Goal: Check status: Check status

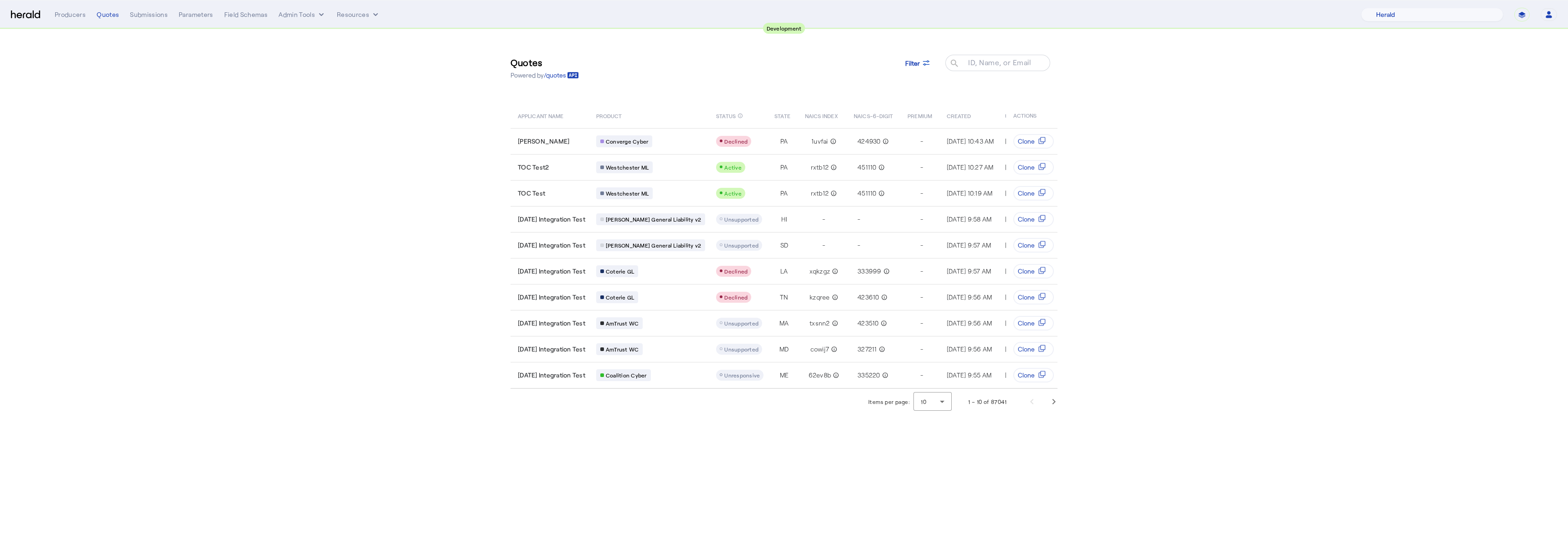
select select "pfm_2v8p_herald_api"
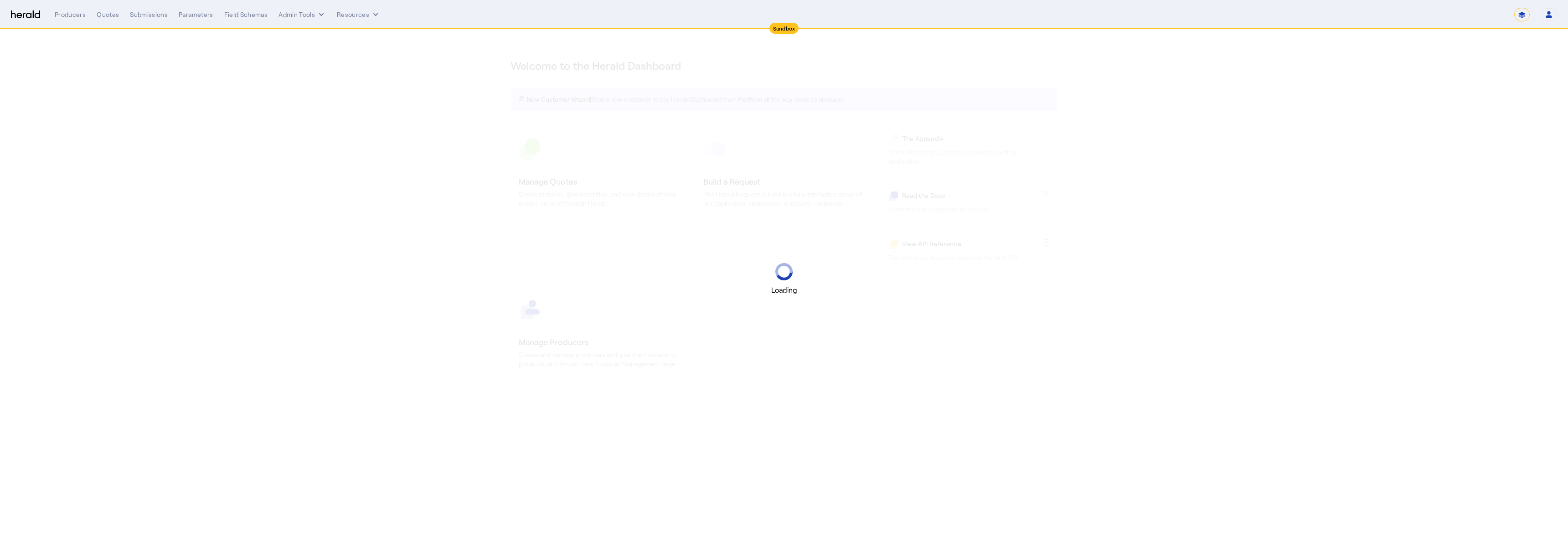
select select "*******"
select select "pfm_2v8p_herald_api"
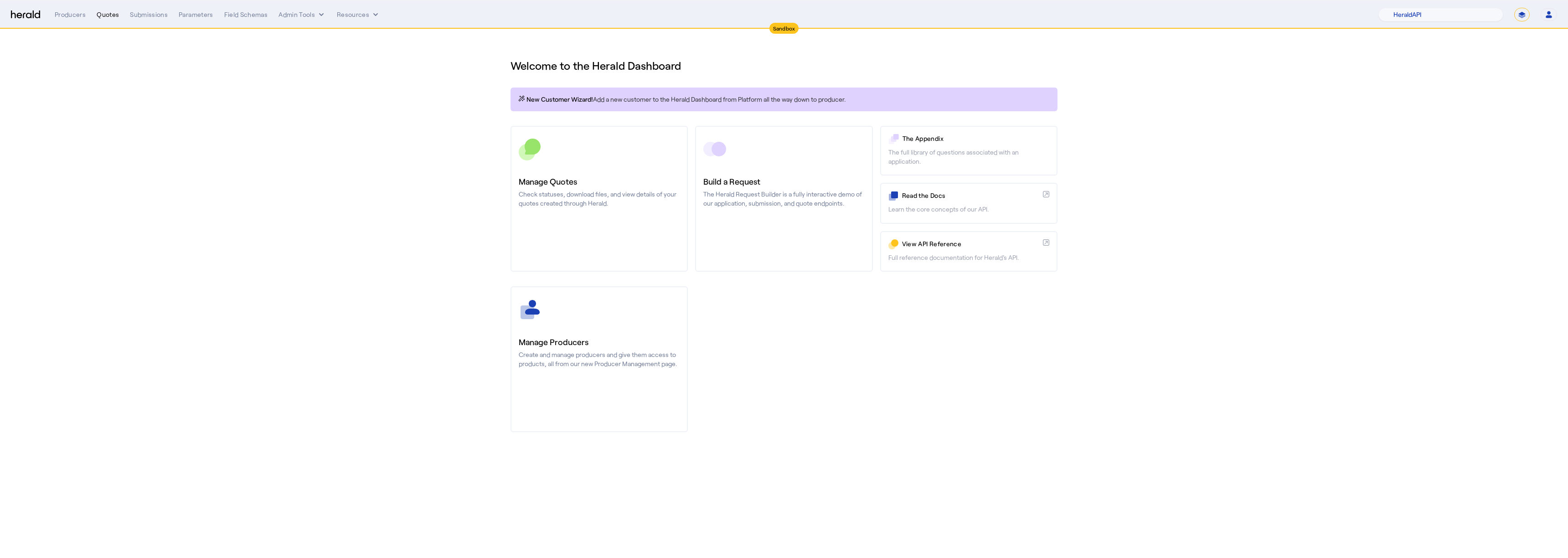
click at [104, 17] on div "Quotes" at bounding box center [108, 14] width 23 height 9
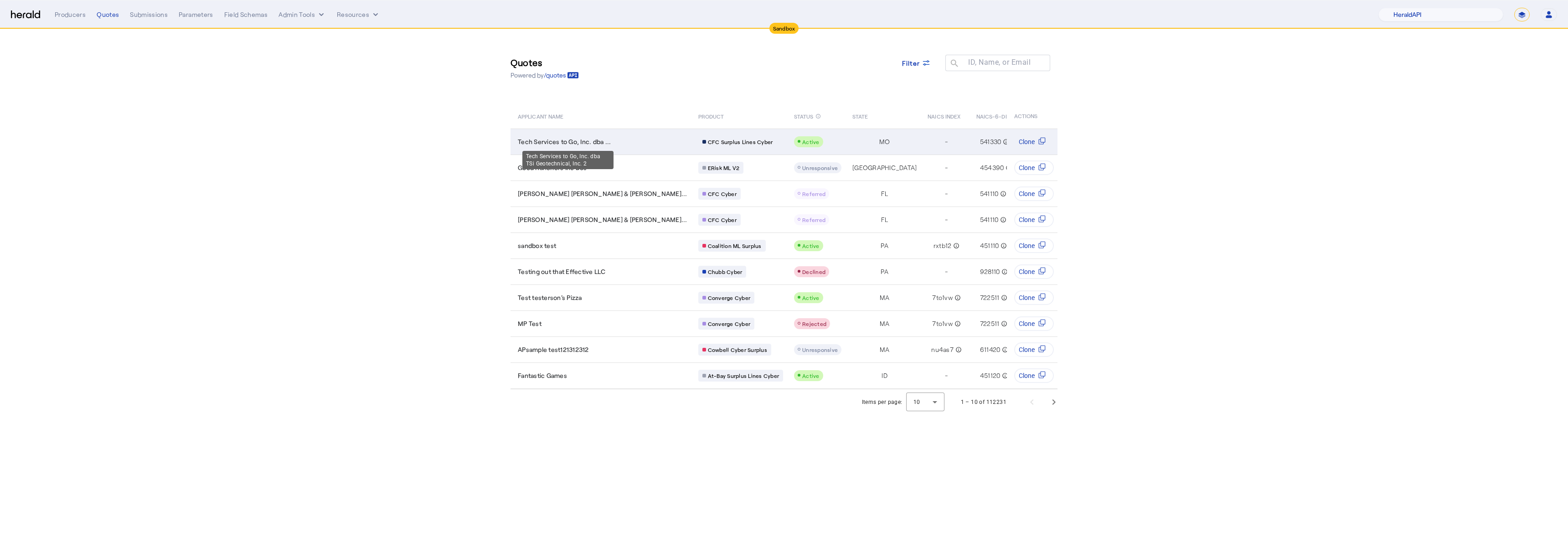
click at [589, 137] on span "Tech Services to Go, Inc. dba ..." at bounding box center [564, 141] width 93 height 9
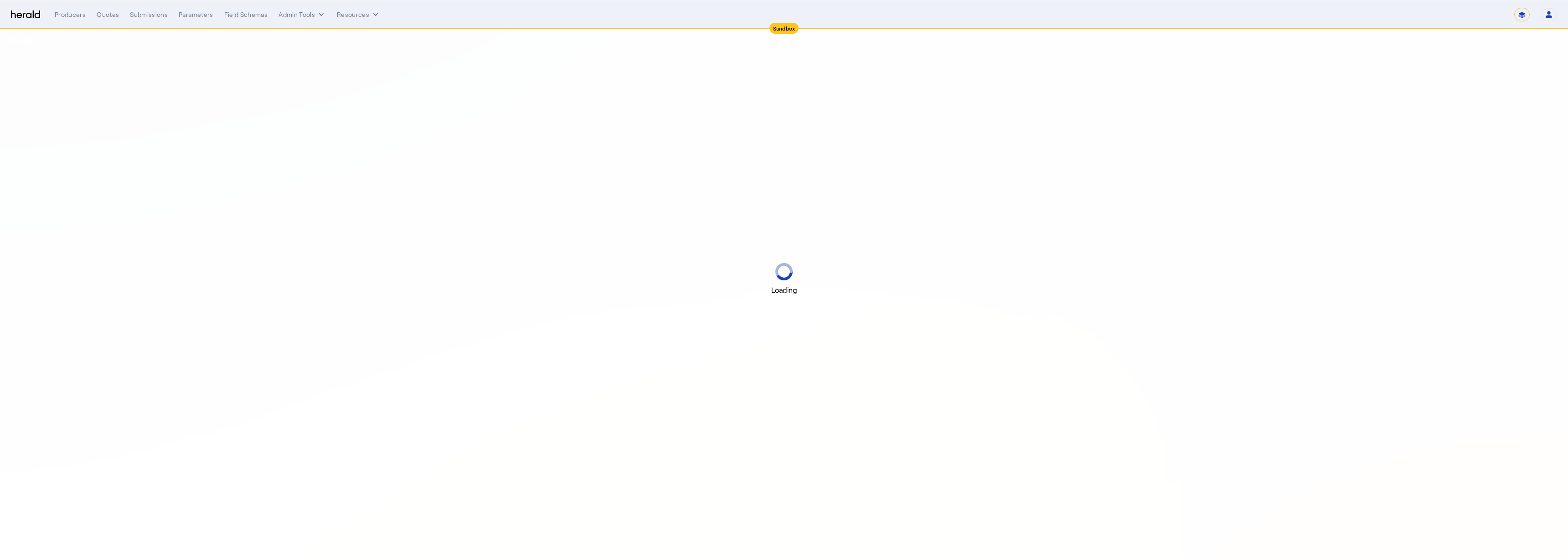
select select "*******"
select select "pfm_2v8p_herald_api"
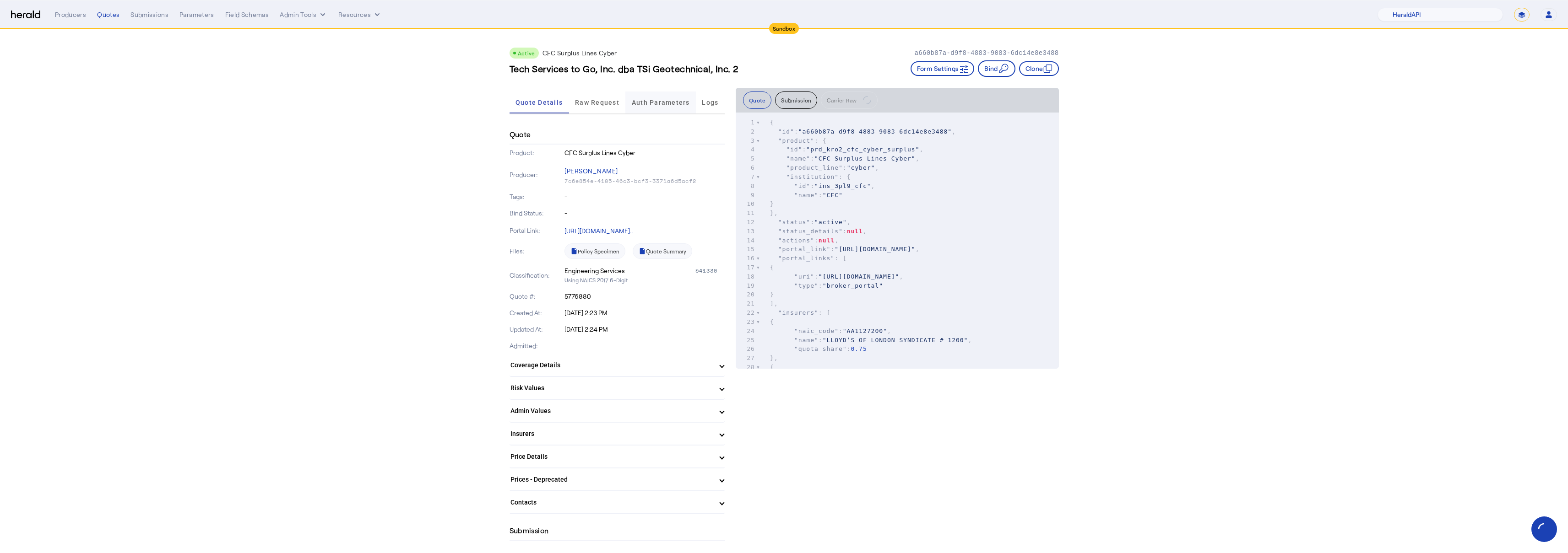
click at [671, 104] on span "Auth Parameters" at bounding box center [660, 102] width 58 height 6
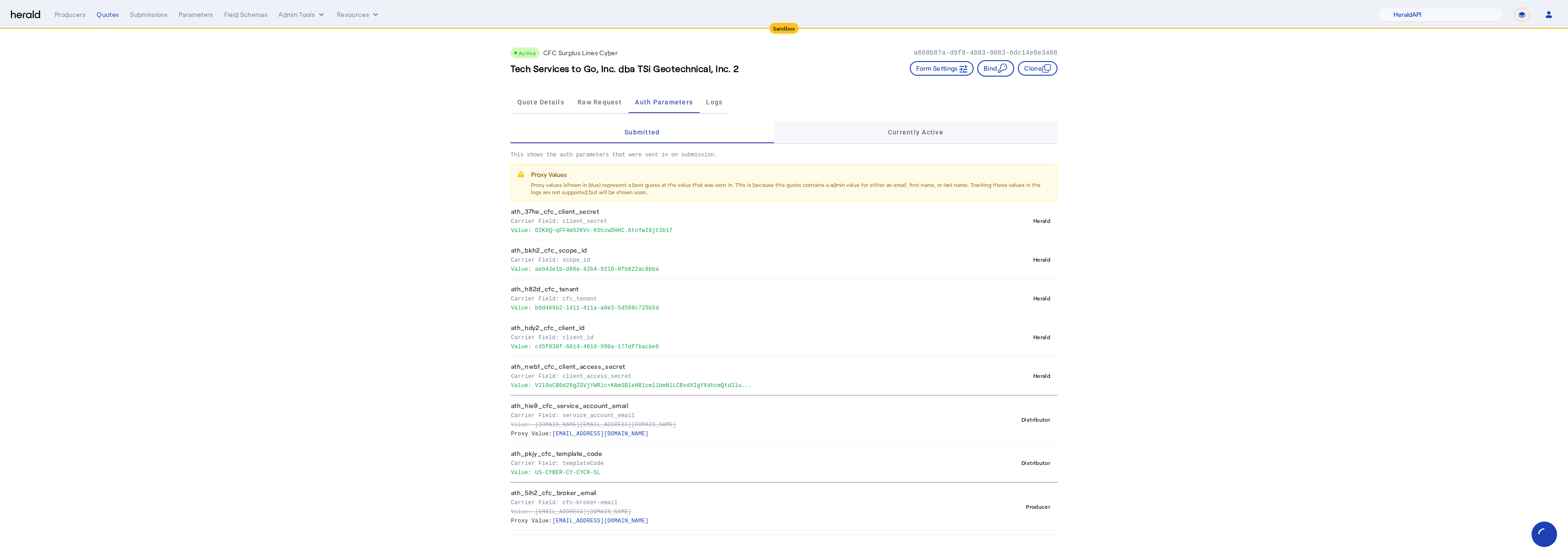
click at [874, 130] on div "Currently Active" at bounding box center [916, 132] width 284 height 22
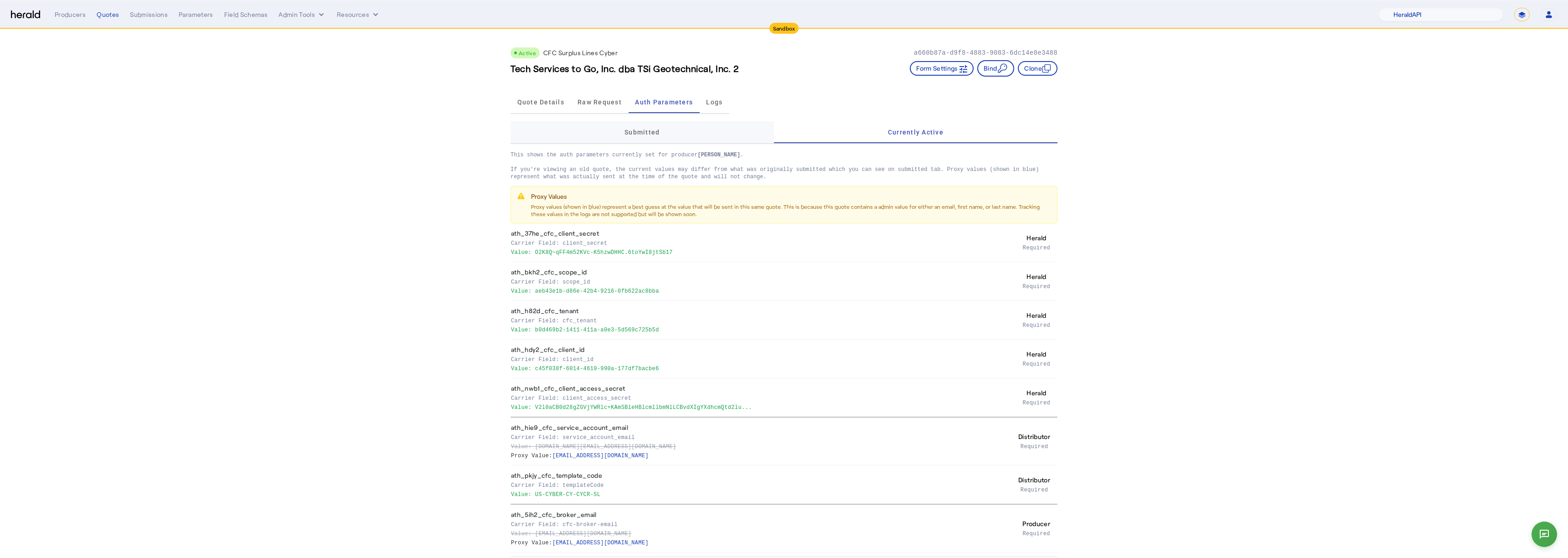
click at [640, 141] on span "Submitted" at bounding box center [642, 132] width 35 height 22
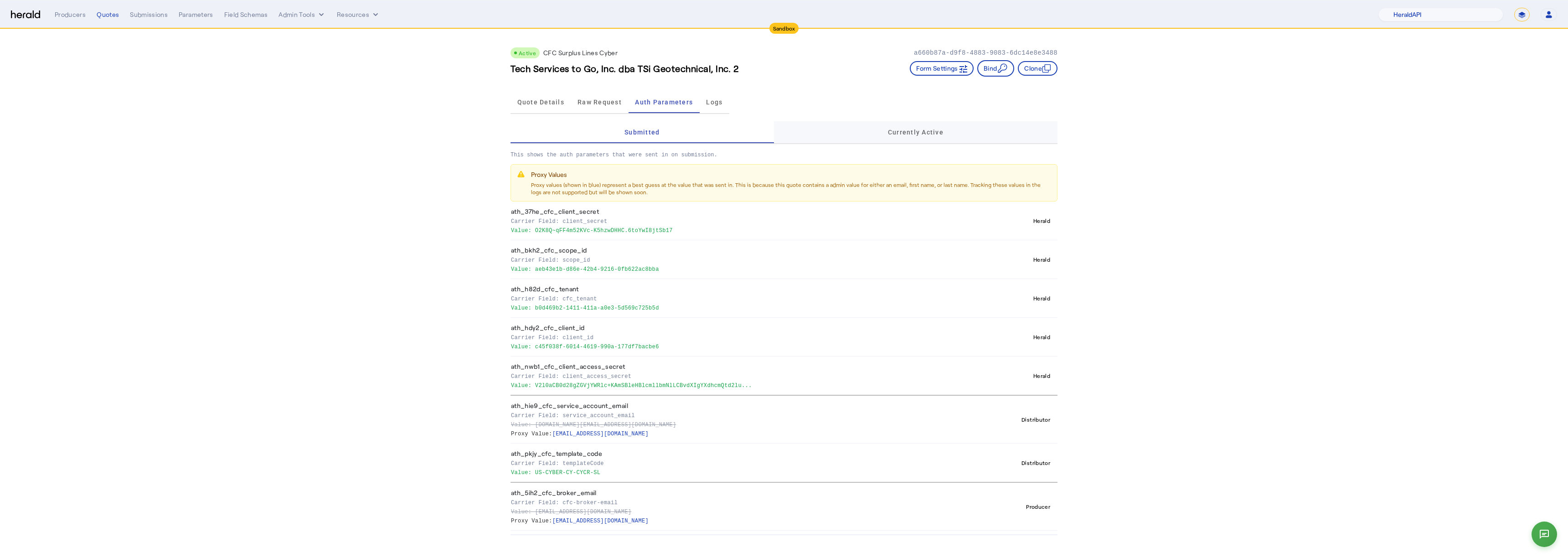
click at [852, 131] on div "Currently Active" at bounding box center [916, 132] width 284 height 22
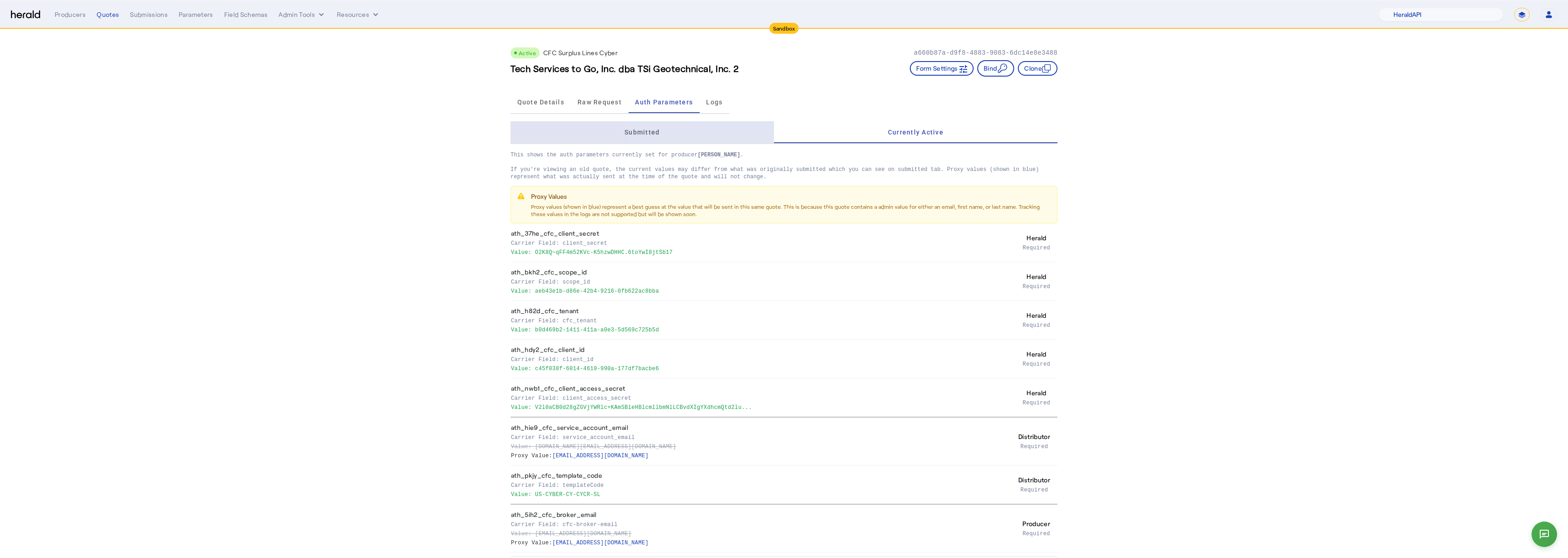
click at [710, 133] on div "Submitted" at bounding box center [642, 132] width 264 height 22
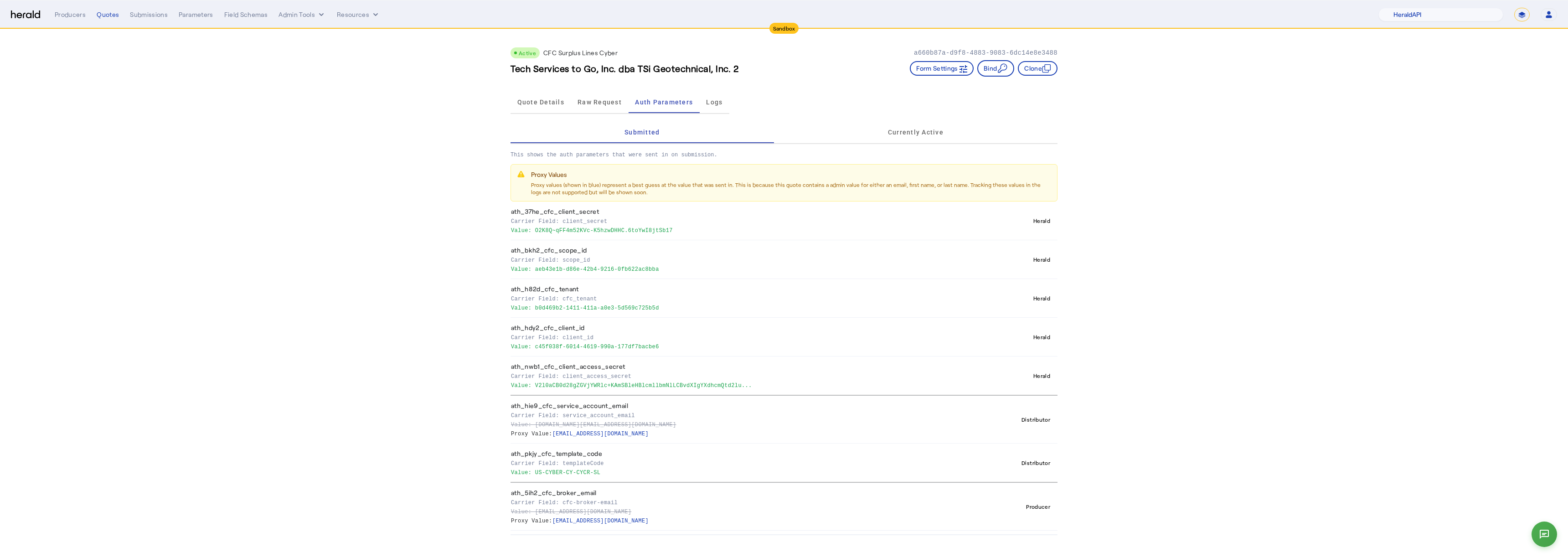
click at [844, 113] on div "Quote Details Raw Request Auth Parameters Logs" at bounding box center [784, 102] width 547 height 30
click at [845, 123] on div "Currently Active" at bounding box center [916, 132] width 284 height 22
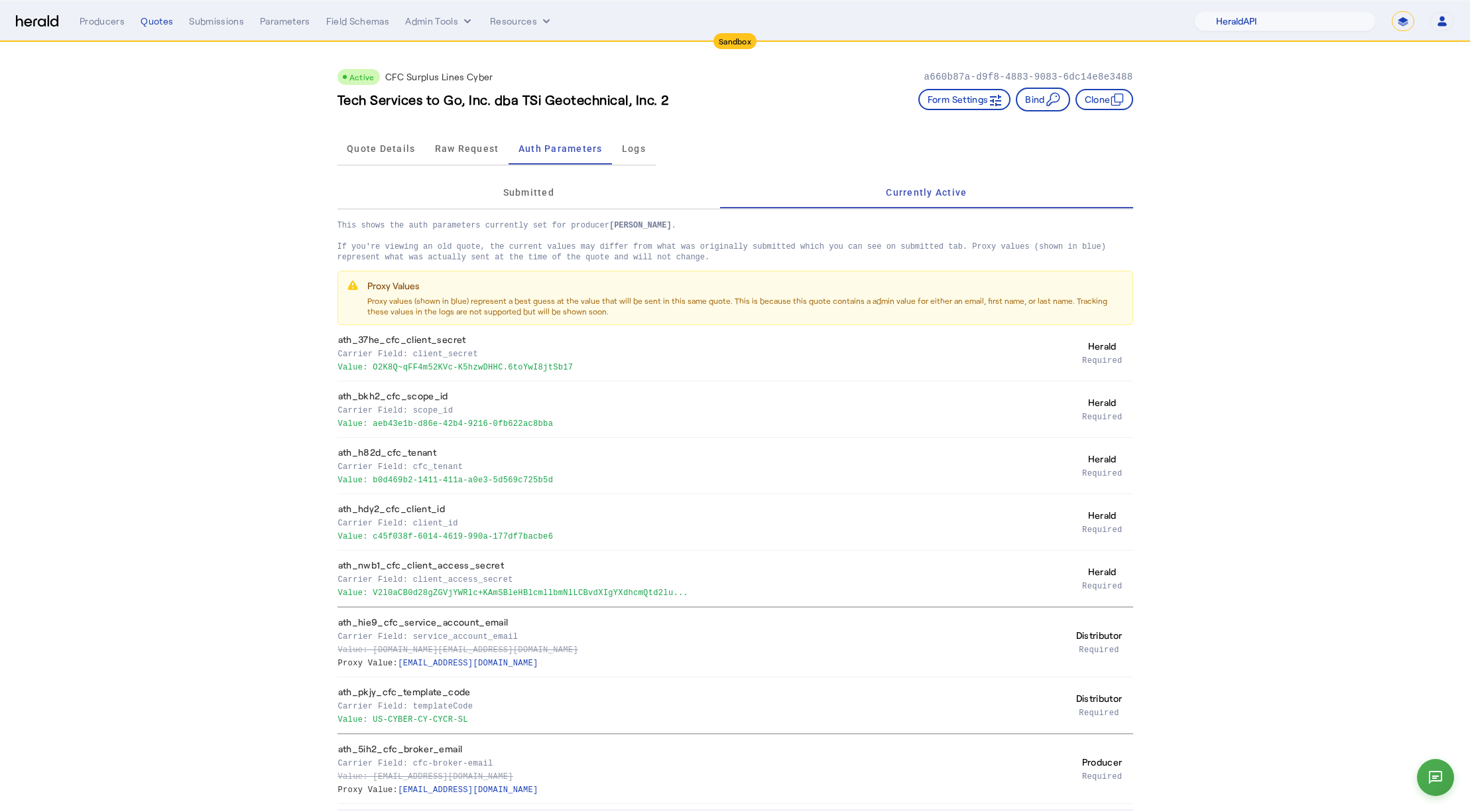
drag, startPoint x: 1230, startPoint y: 302, endPoint x: 1195, endPoint y: 324, distance: 41.3
click at [1230, 302] on app-quote-details "Active CFC Surplus Lines Cyber a660b87a-d9f8-4883-9083-6dc14e8e3488 Tech Servic…" at bounding box center [735, 426] width 1470 height 768
click at [1372, 296] on app-quote-details "Active CFC Surplus Lines Cyber a660b87a-d9f8-4883-9083-6dc14e8e3488 Tech Servic…" at bounding box center [735, 426] width 1470 height 768
click at [483, 269] on div "This shows the auth parameters currently set for producer Misty Adamson . If yo…" at bounding box center [735, 507] width 796 height 594
click at [476, 202] on div "Submitted" at bounding box center [529, 192] width 383 height 32
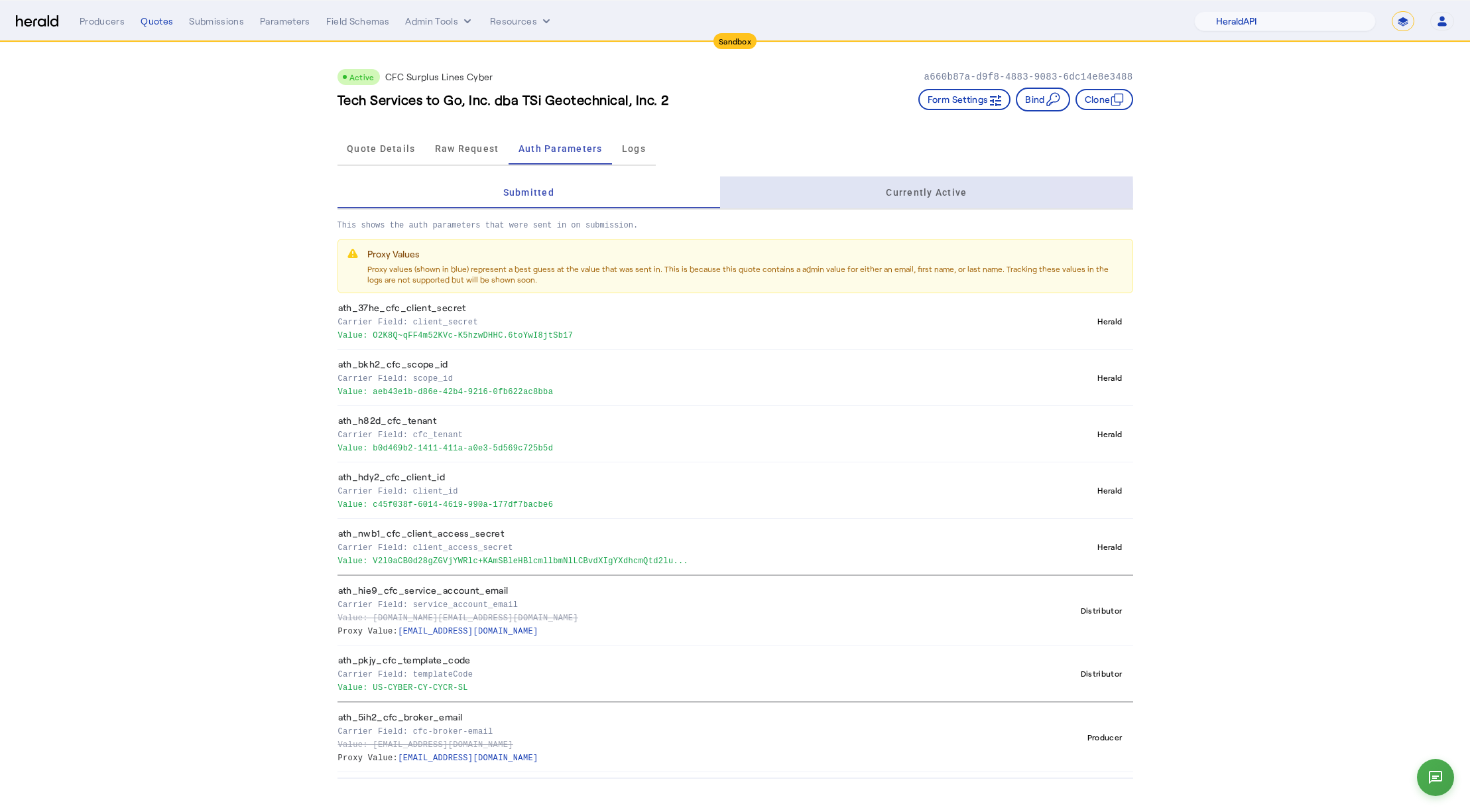
click at [756, 193] on div "Currently Active" at bounding box center [926, 192] width 413 height 32
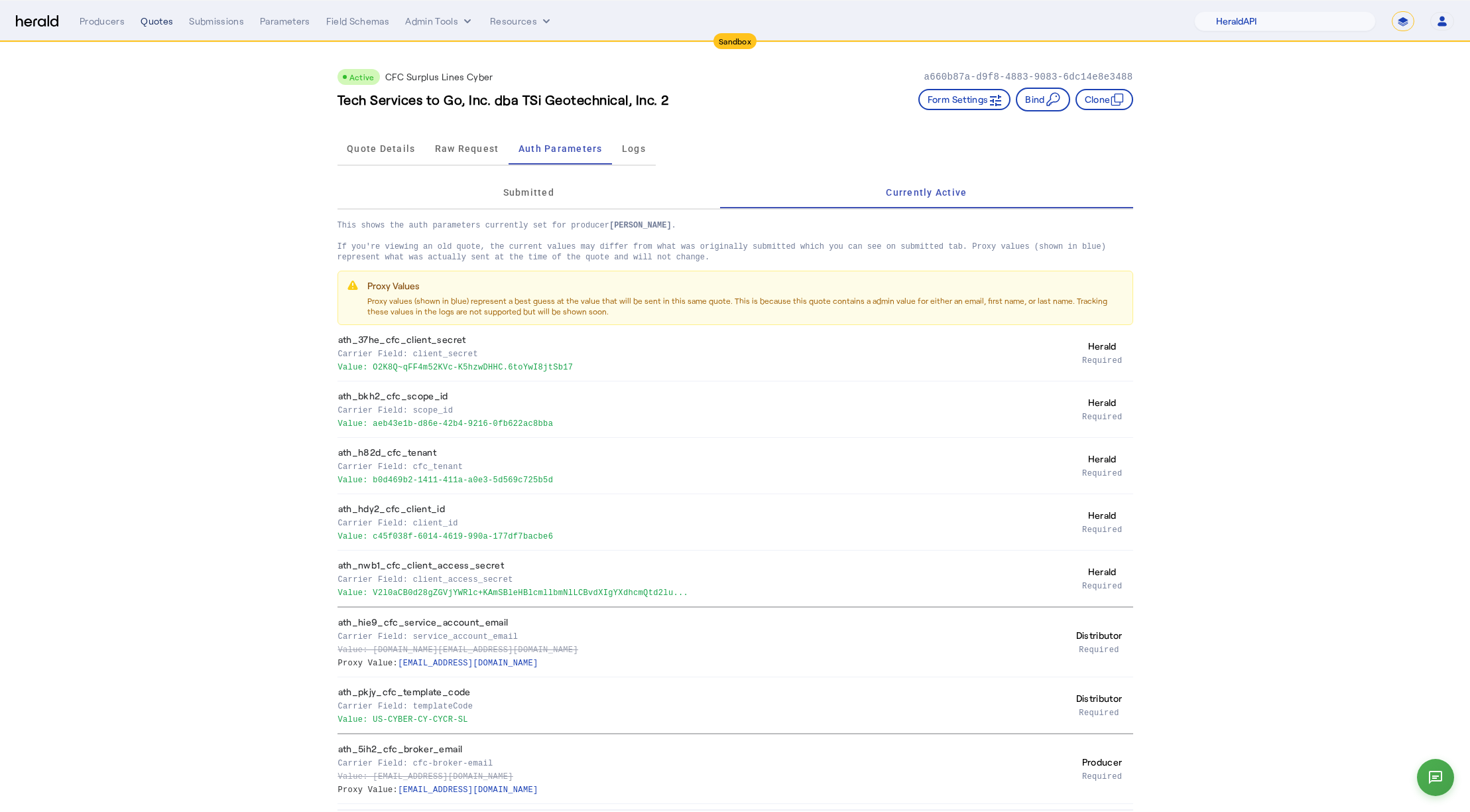
click at [146, 25] on div "Quotes" at bounding box center [157, 20] width 33 height 13
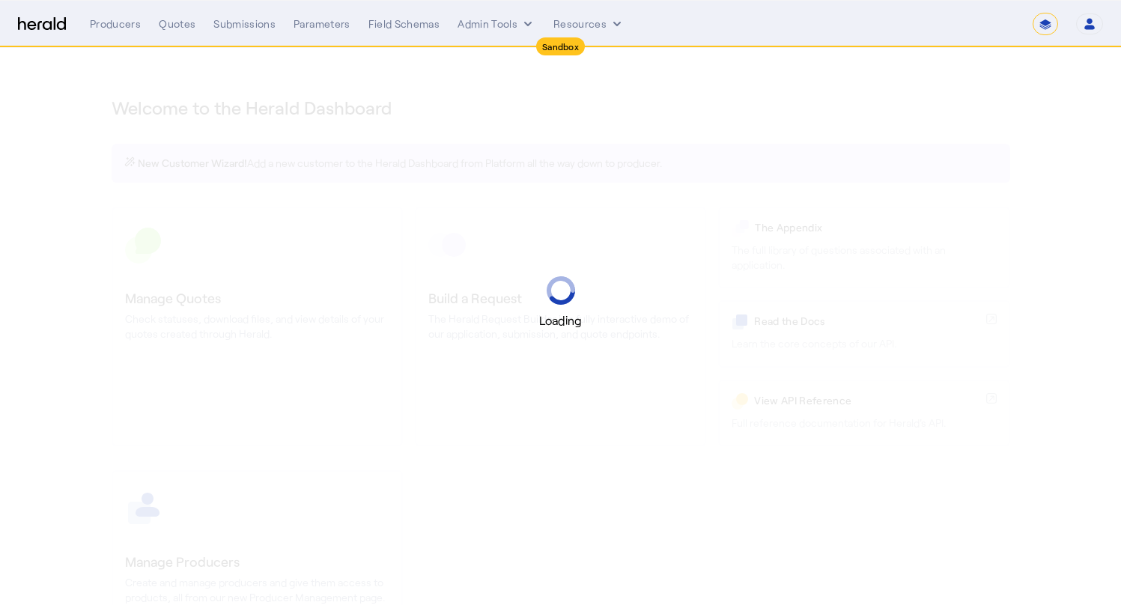
select select "*******"
select select "pfm_2v8p_herald_api"
click at [174, 28] on div "Quotes" at bounding box center [177, 23] width 37 height 15
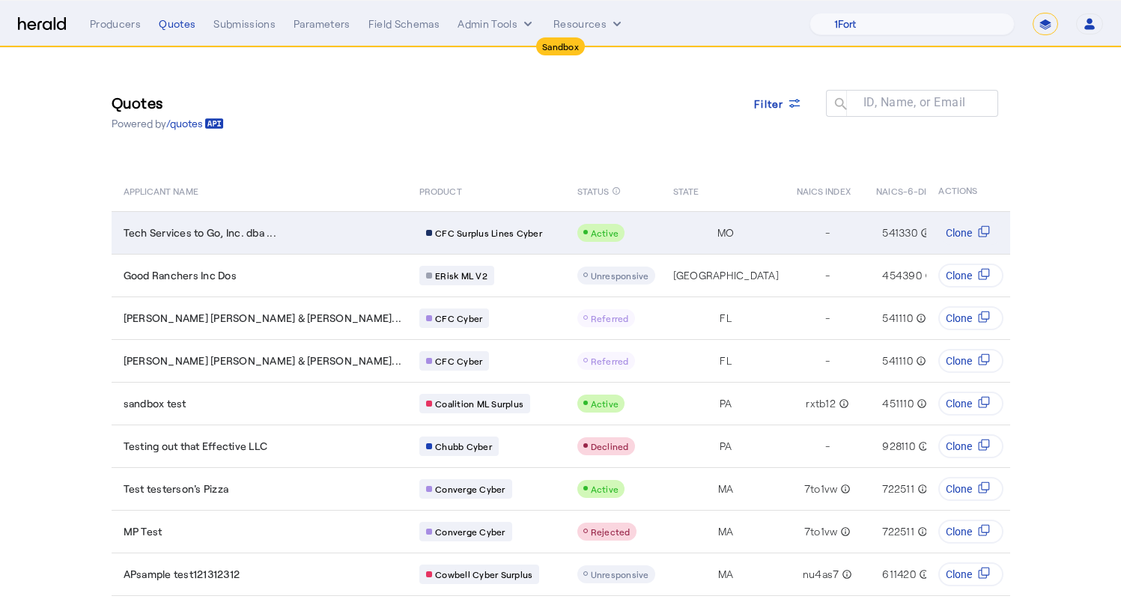
click at [673, 228] on div "MO" at bounding box center [726, 232] width 106 height 15
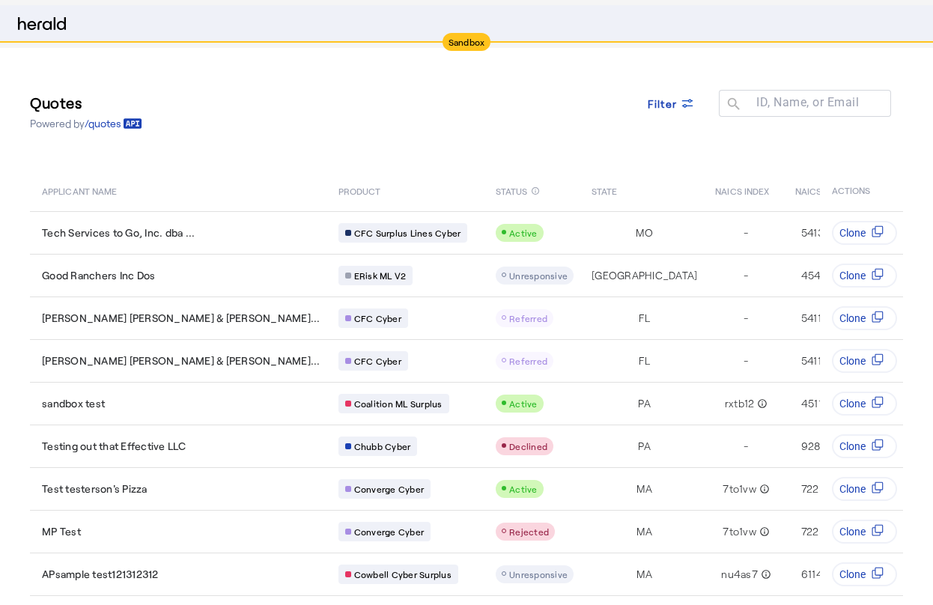
select select "pfm_2v8p_herald_api"
select select "*******"
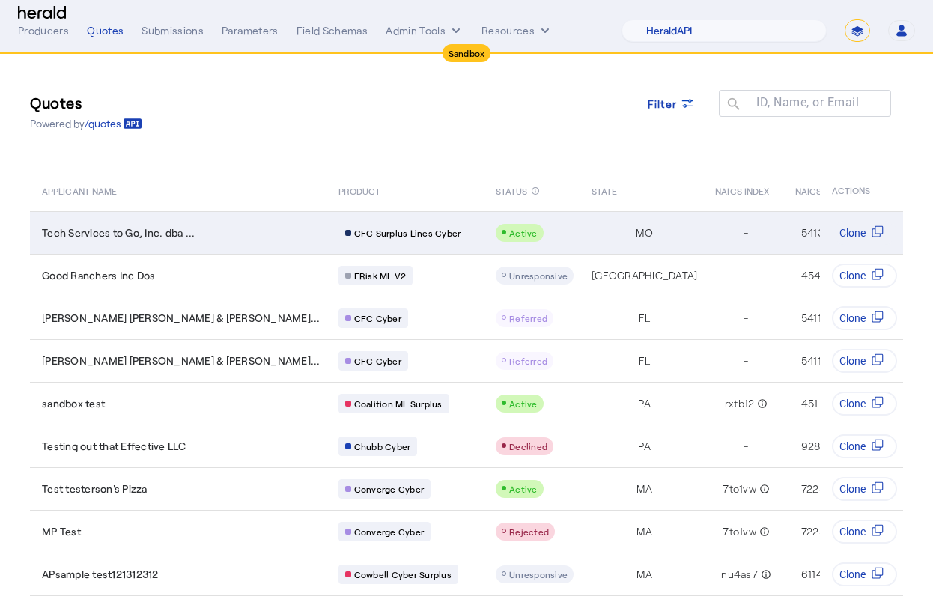
click at [116, 223] on td "Tech Services to Go, Inc. dba ..." at bounding box center [178, 232] width 297 height 43
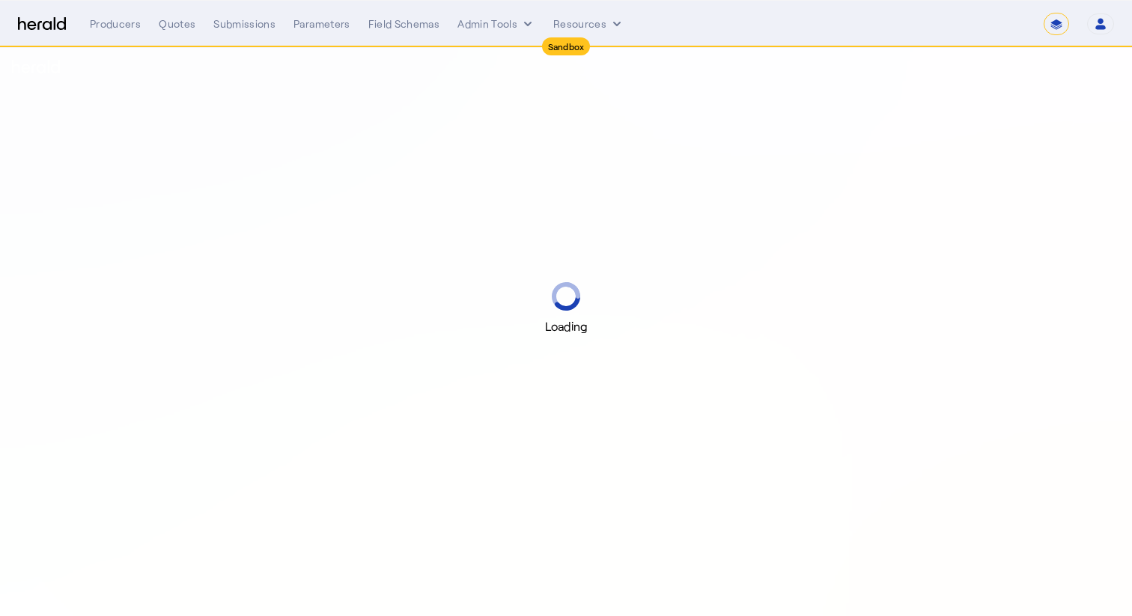
select select "*******"
select select "pfm_2v8p_herald_api"
select select "*******"
select select "pfm_2v8p_herald_api"
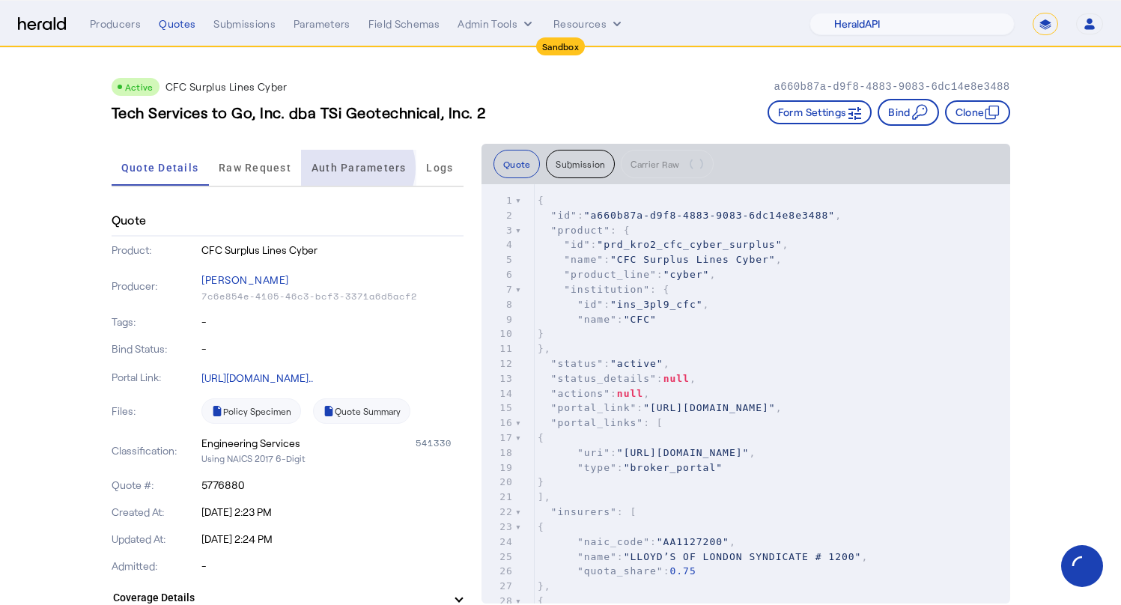
click at [353, 168] on span "Auth Parameters" at bounding box center [359, 167] width 95 height 10
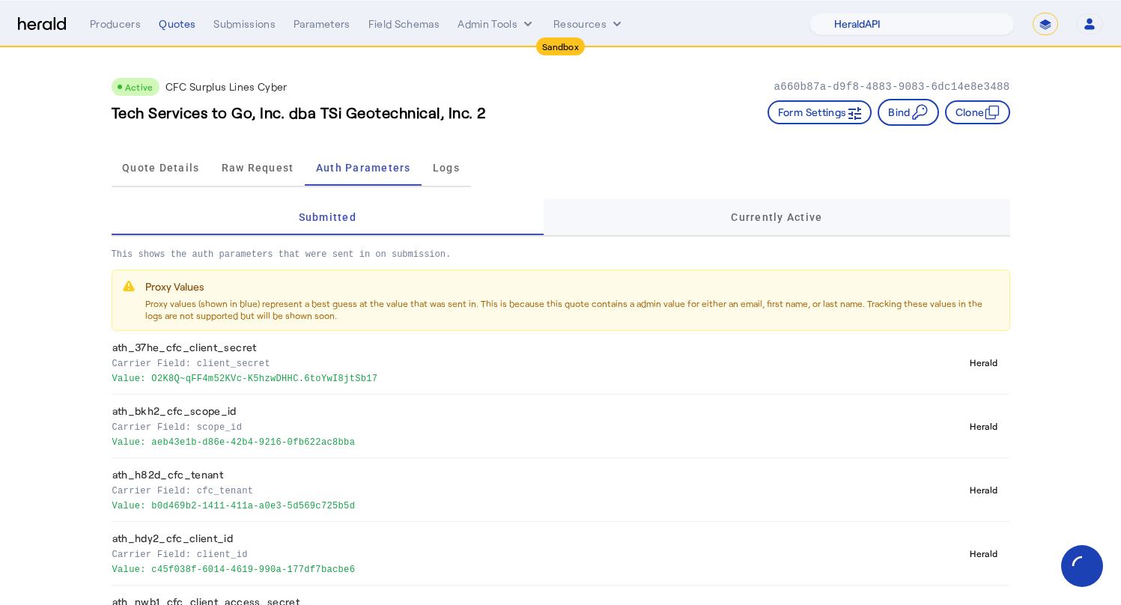
click at [729, 222] on div "Currently Active" at bounding box center [777, 217] width 466 height 36
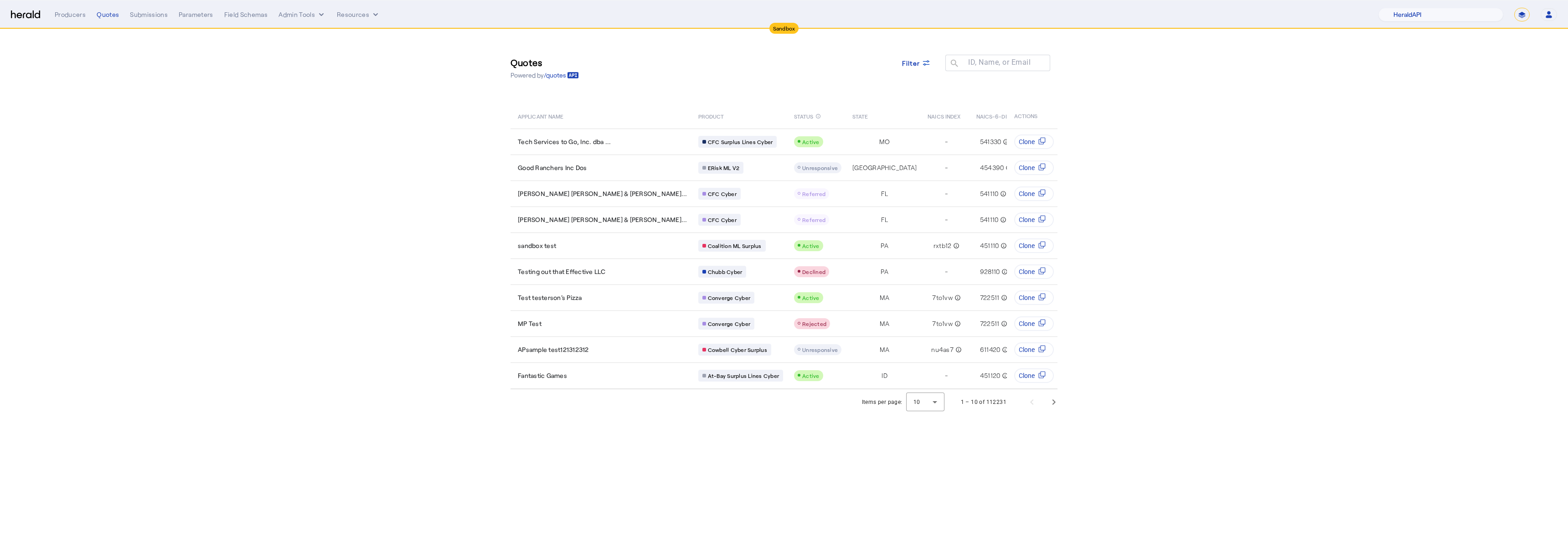
select select "pfm_2v8p_herald_api"
select select "*******"
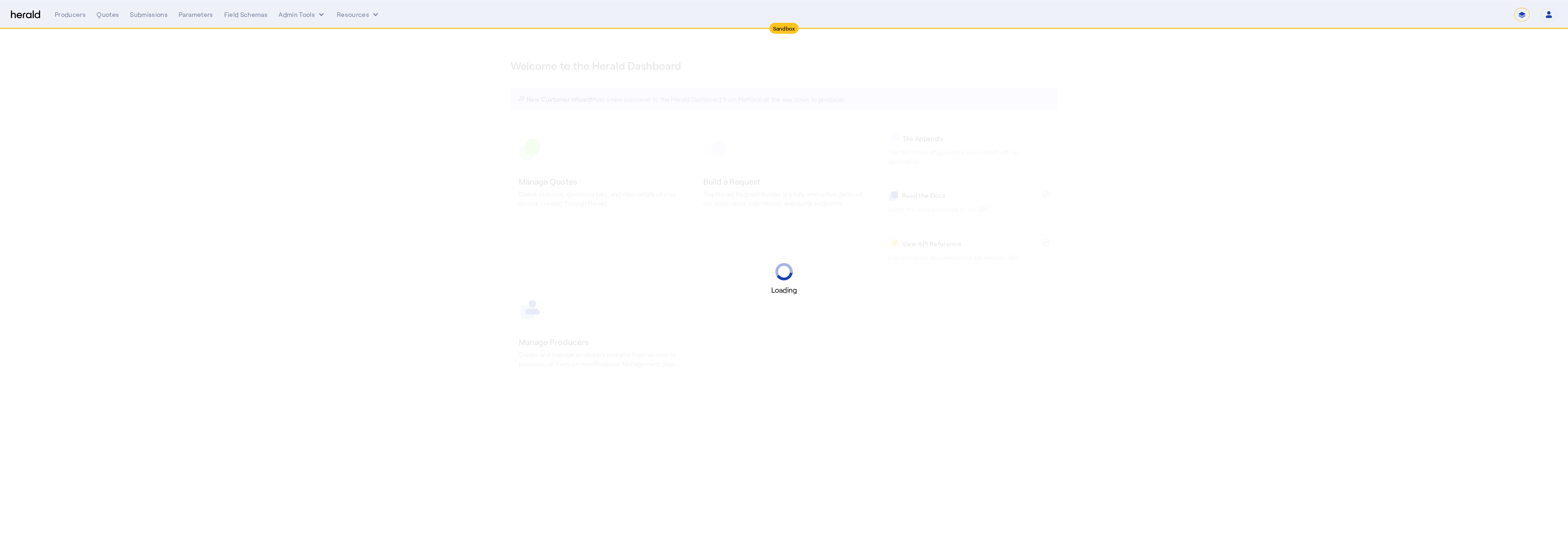
select select "*******"
select select "pfm_2v8p_herald_api"
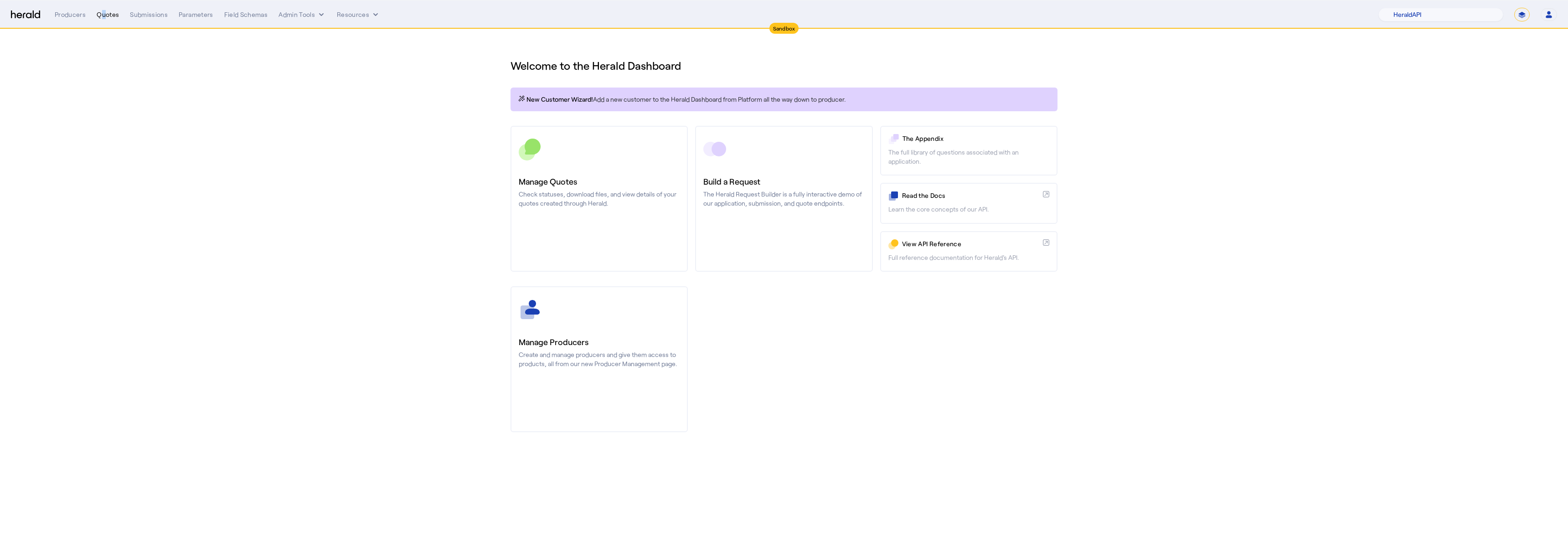
click at [99, 13] on div "Quotes" at bounding box center [108, 14] width 23 height 9
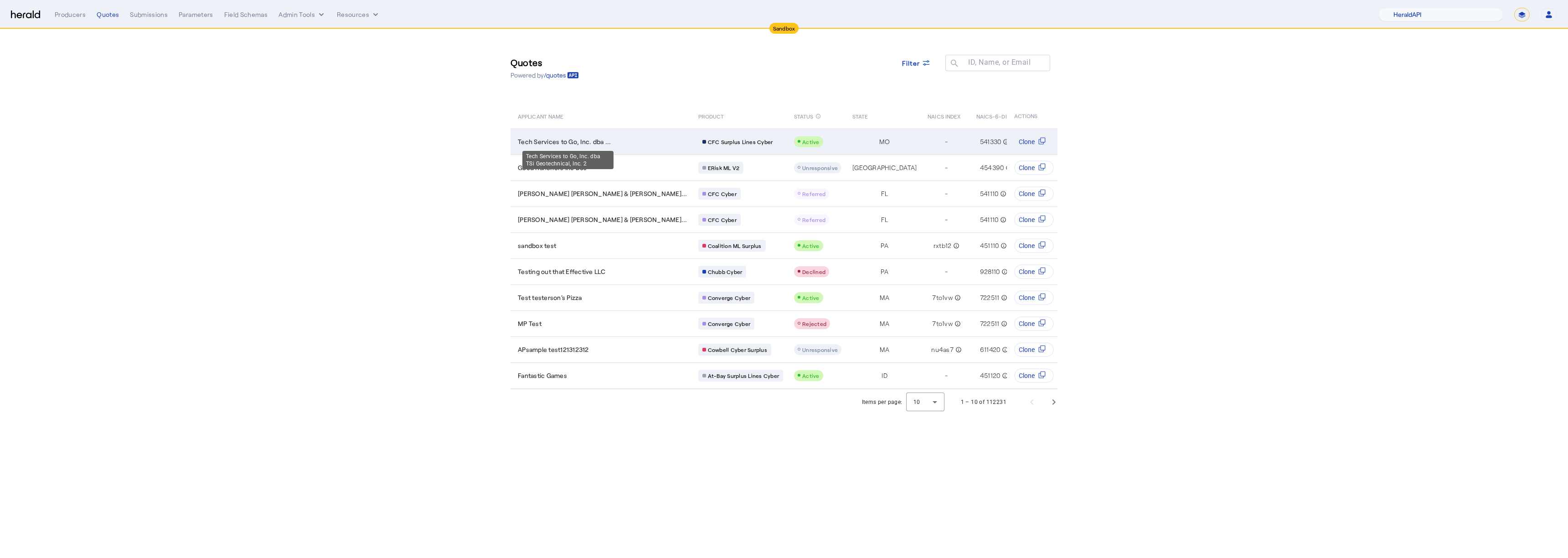
click at [573, 138] on span "Tech Services to Go, Inc. dba ..." at bounding box center [564, 141] width 93 height 9
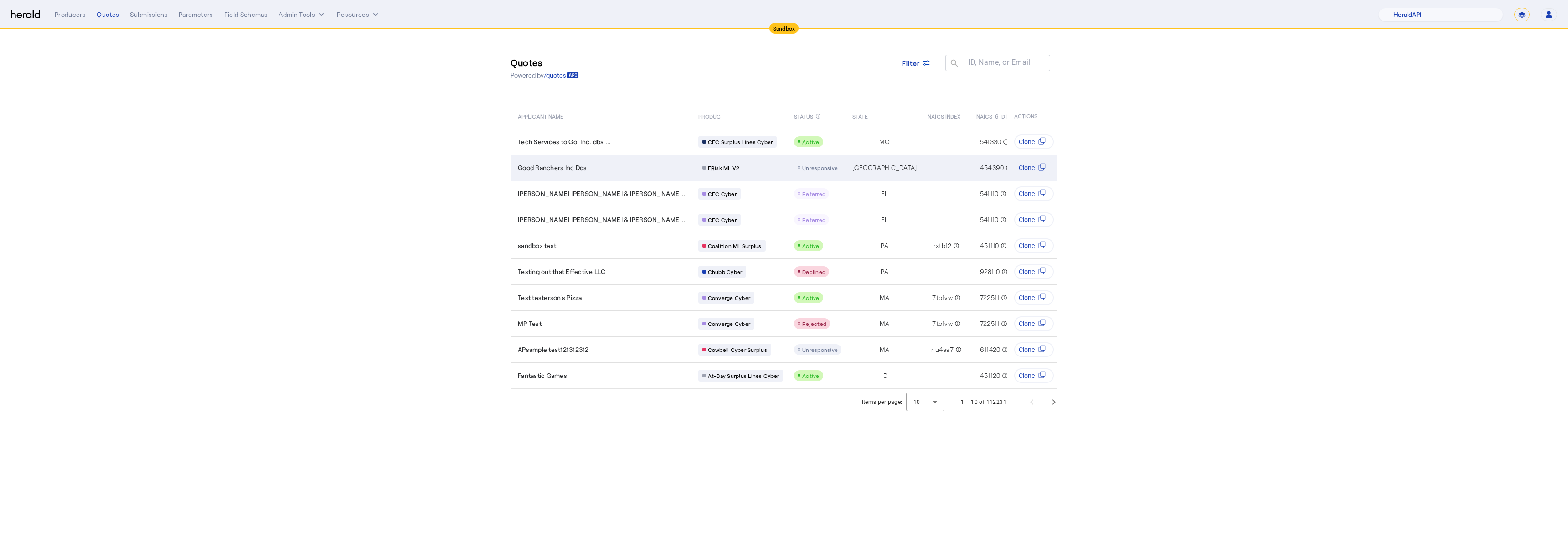
click at [590, 166] on div "Good Ranchers Inc Dos" at bounding box center [603, 167] width 170 height 9
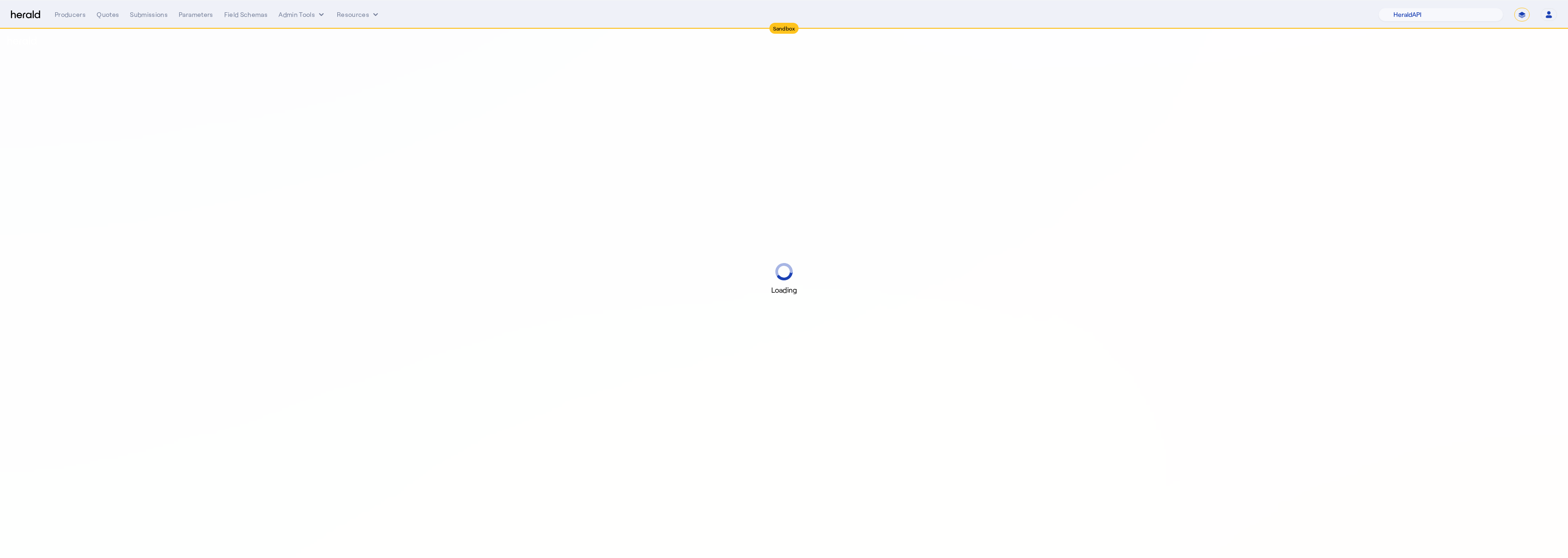
select select "pfm_2v8p_herald_api"
select select "*******"
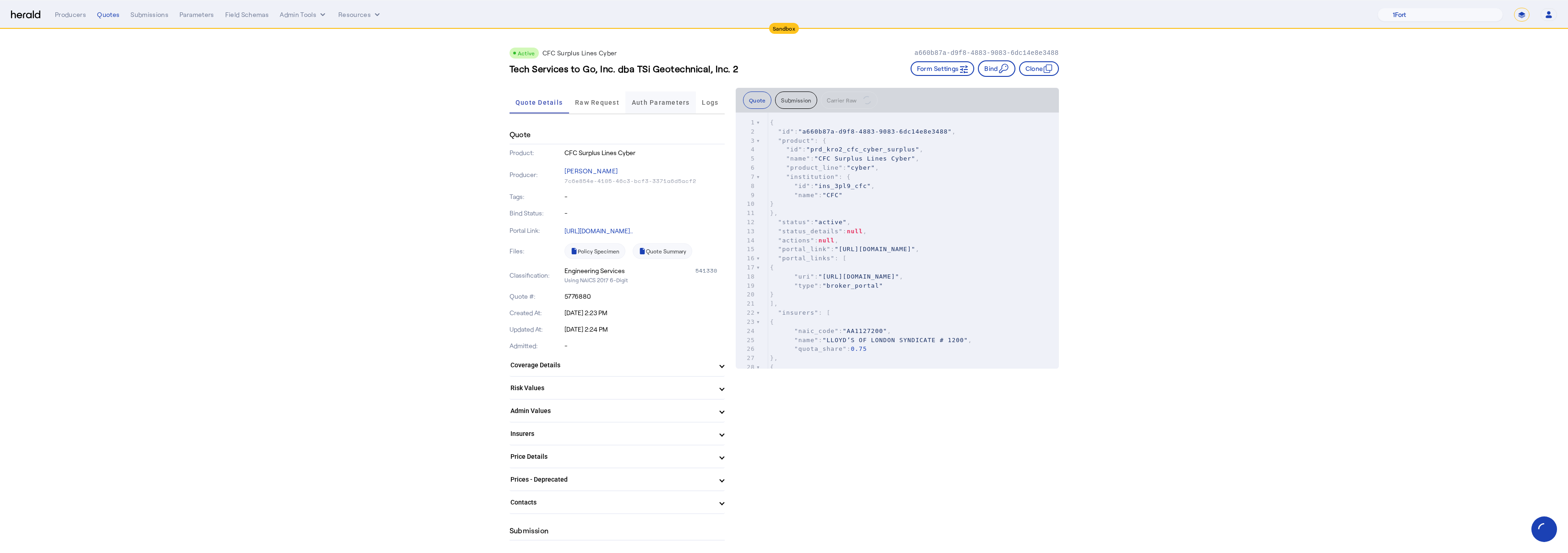
click at [655, 106] on span "Auth Parameters" at bounding box center [660, 102] width 58 height 6
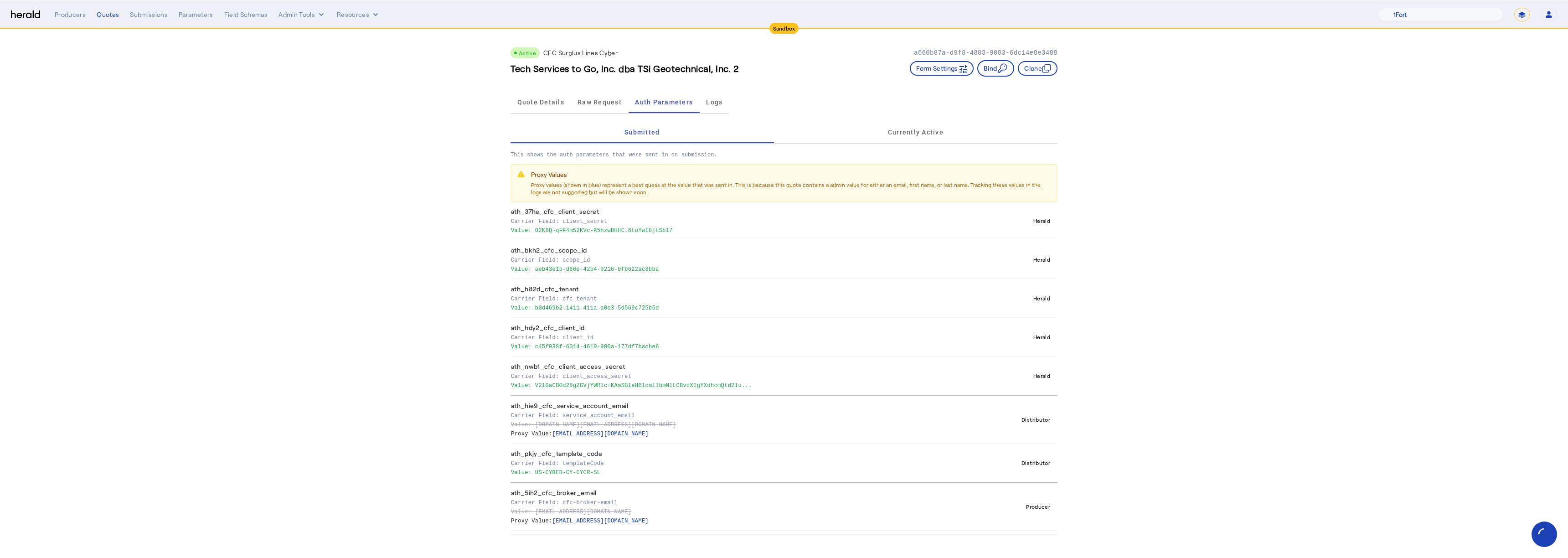
click at [917, 146] on p "This shows the auth parameters that were sent in on submission." at bounding box center [784, 152] width 547 height 15
click at [914, 137] on span "Currently Active" at bounding box center [915, 132] width 55 height 22
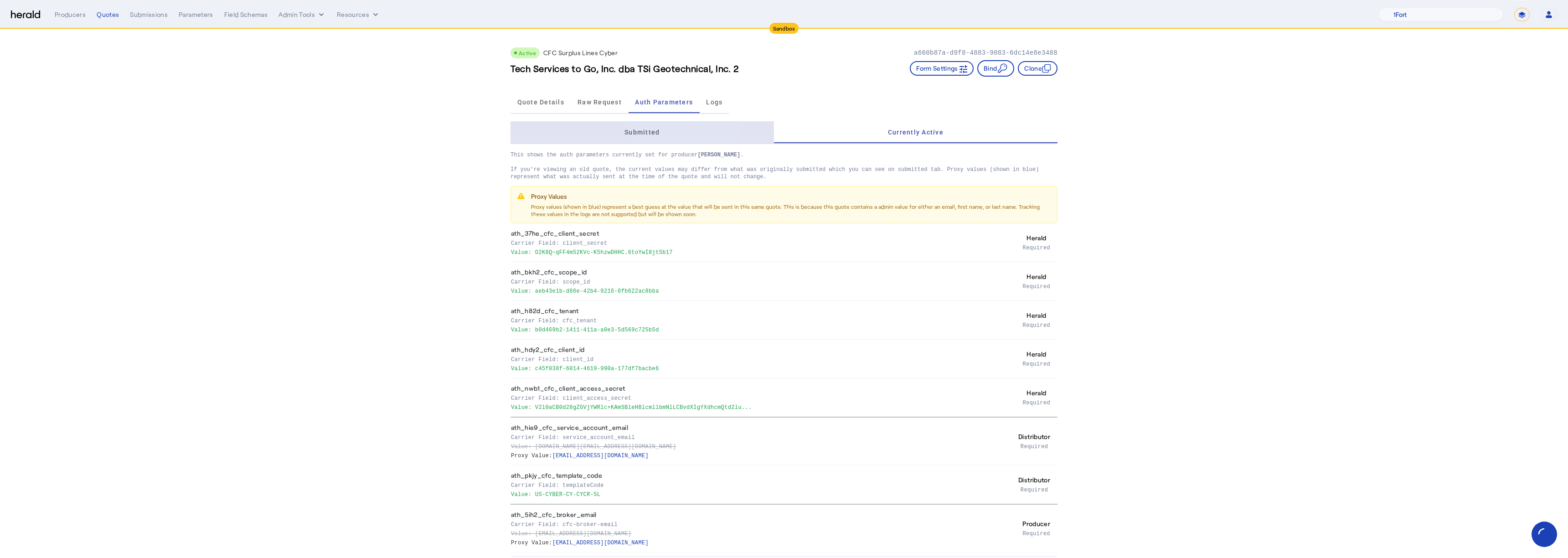
click at [667, 137] on div "Submitted" at bounding box center [642, 132] width 264 height 22
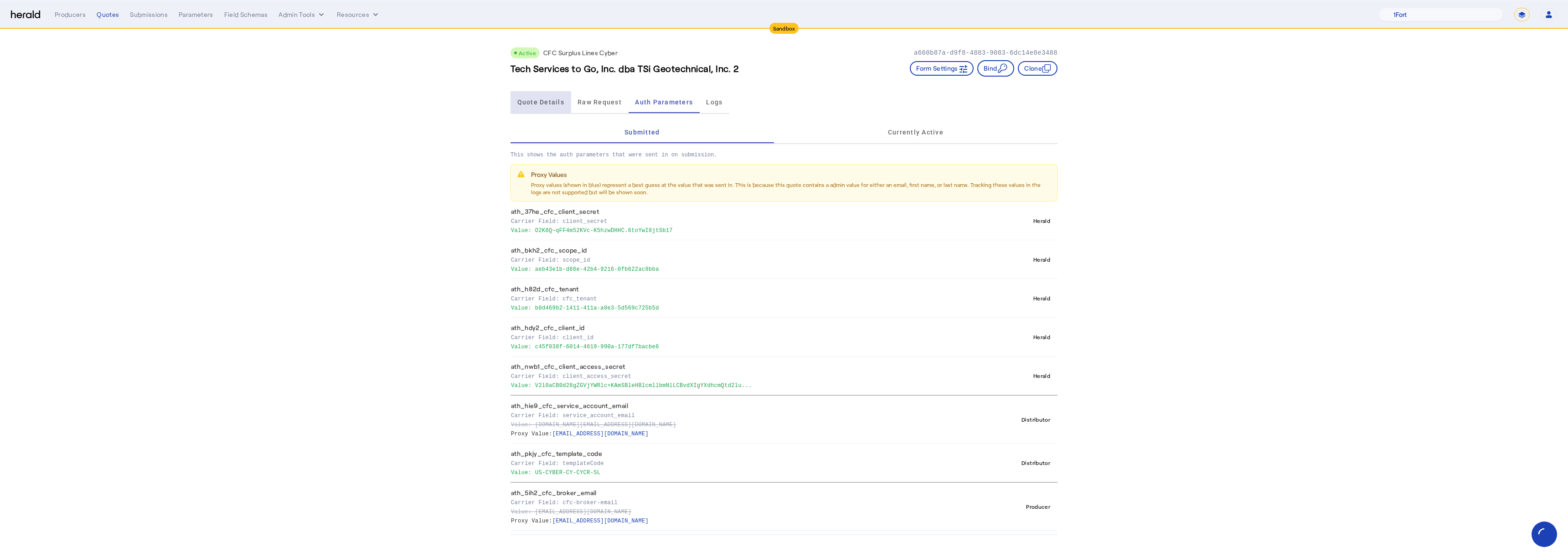
click at [541, 99] on span "Quote Details" at bounding box center [541, 102] width 47 height 6
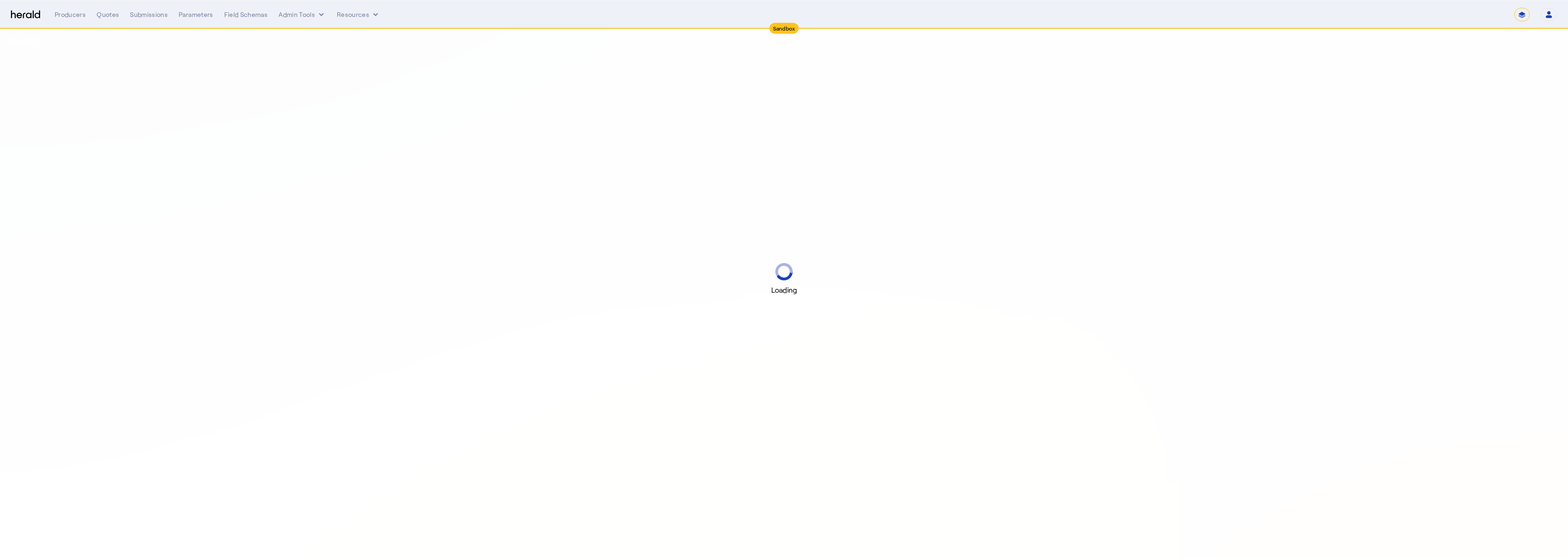
select select "*******"
select select "pfm_2v8p_herald_api"
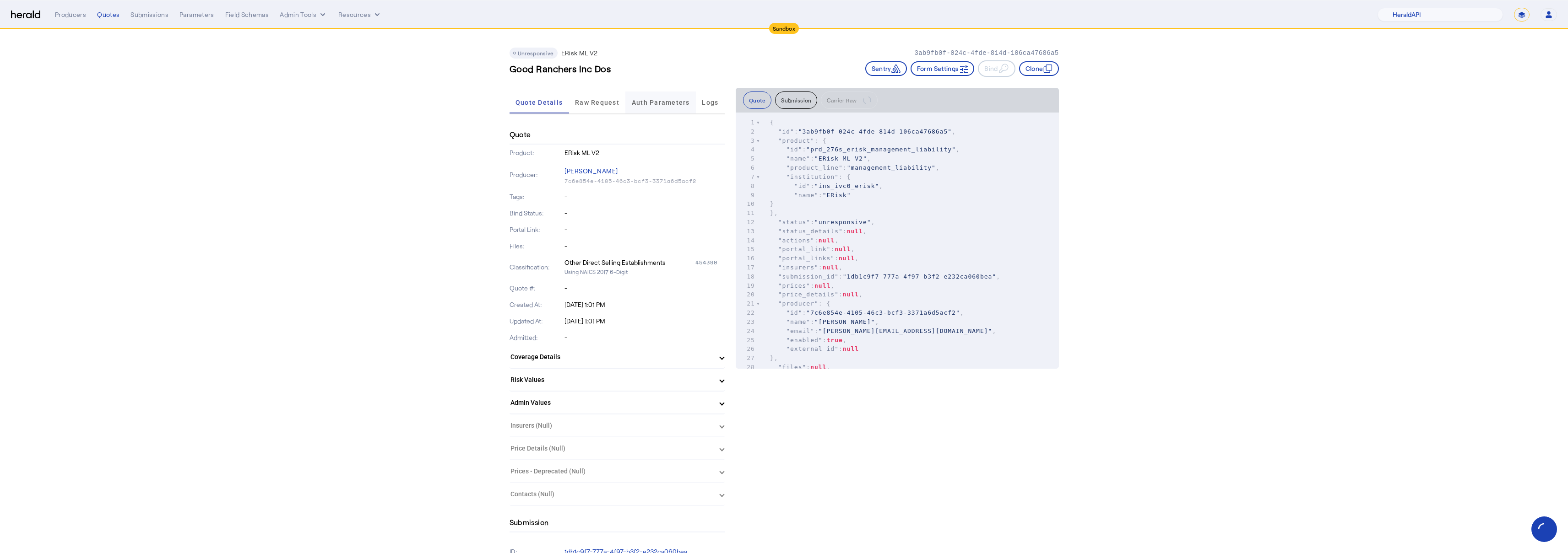
click at [693, 103] on div "Auth Parameters" at bounding box center [660, 103] width 70 height 22
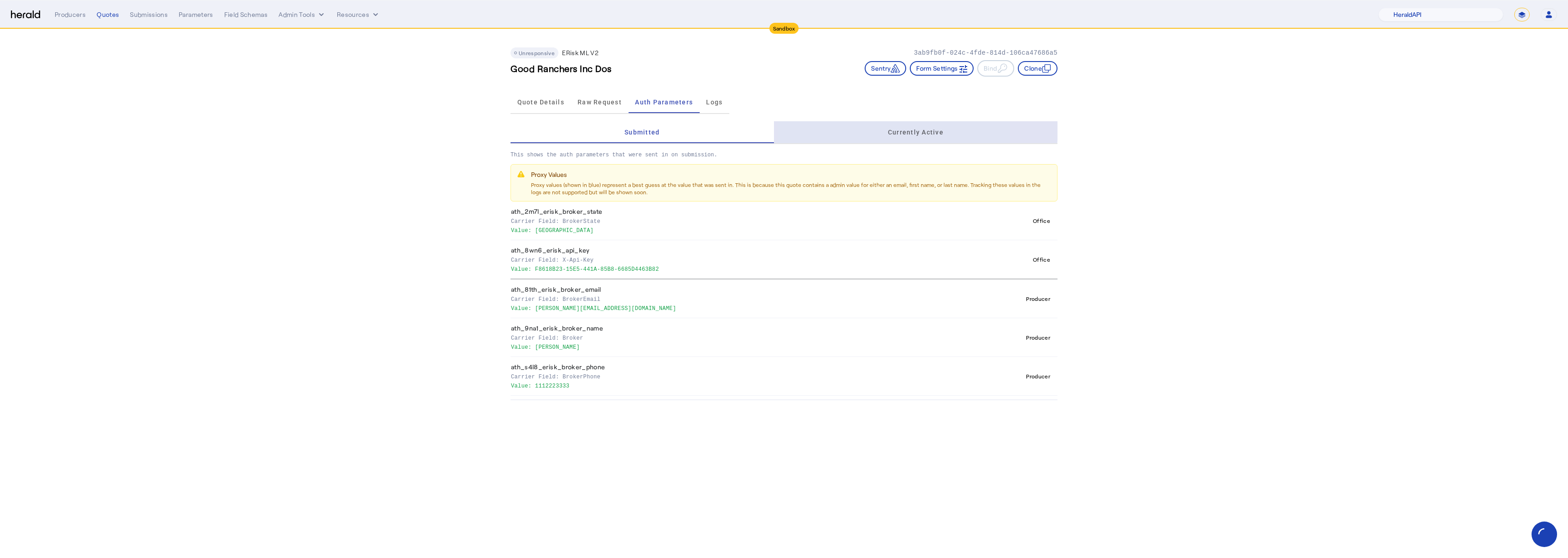
click at [860, 127] on div "Currently Active" at bounding box center [916, 132] width 284 height 22
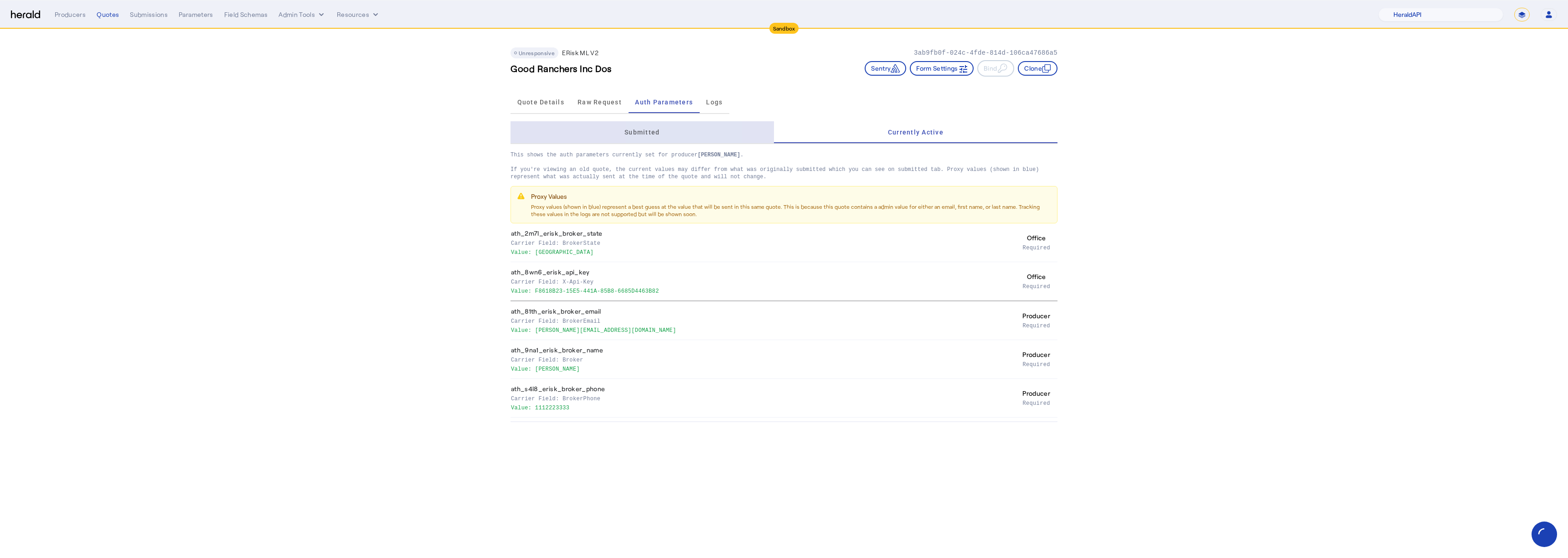
click at [673, 128] on div "Submitted" at bounding box center [642, 132] width 264 height 22
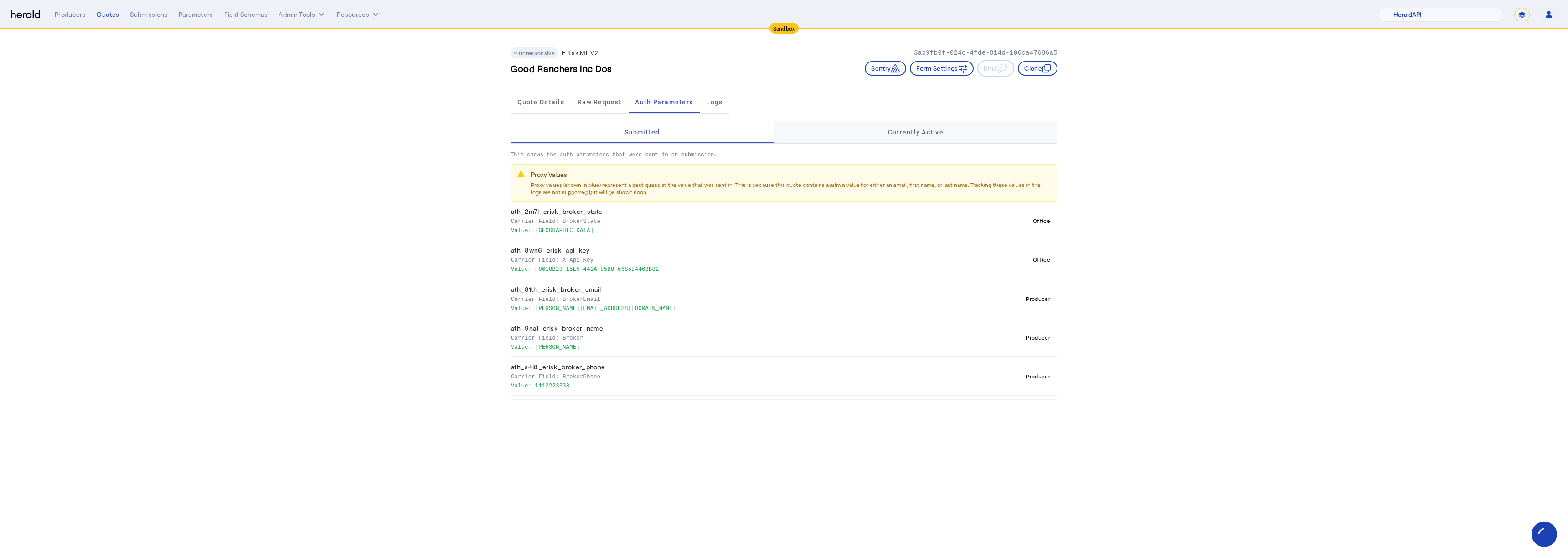
click at [861, 125] on div "Currently Active" at bounding box center [916, 132] width 284 height 22
